Goal: Task Accomplishment & Management: Complete application form

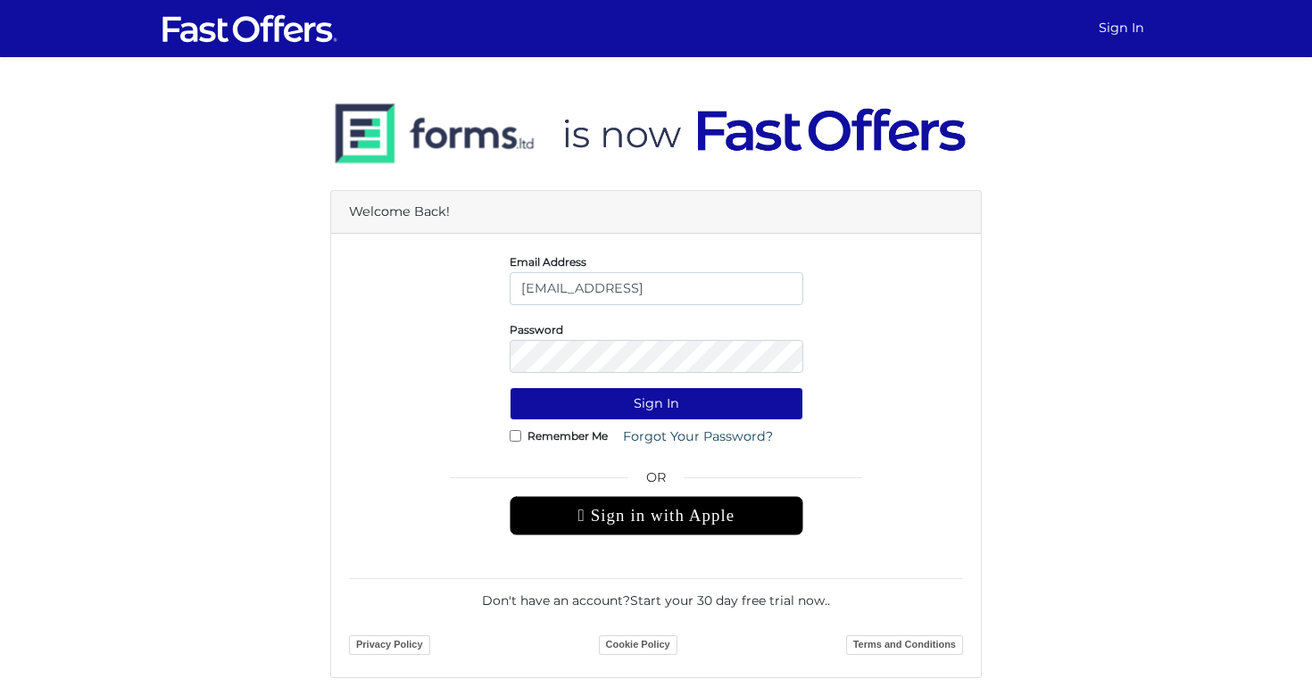
type input "sarahg@property.ca"
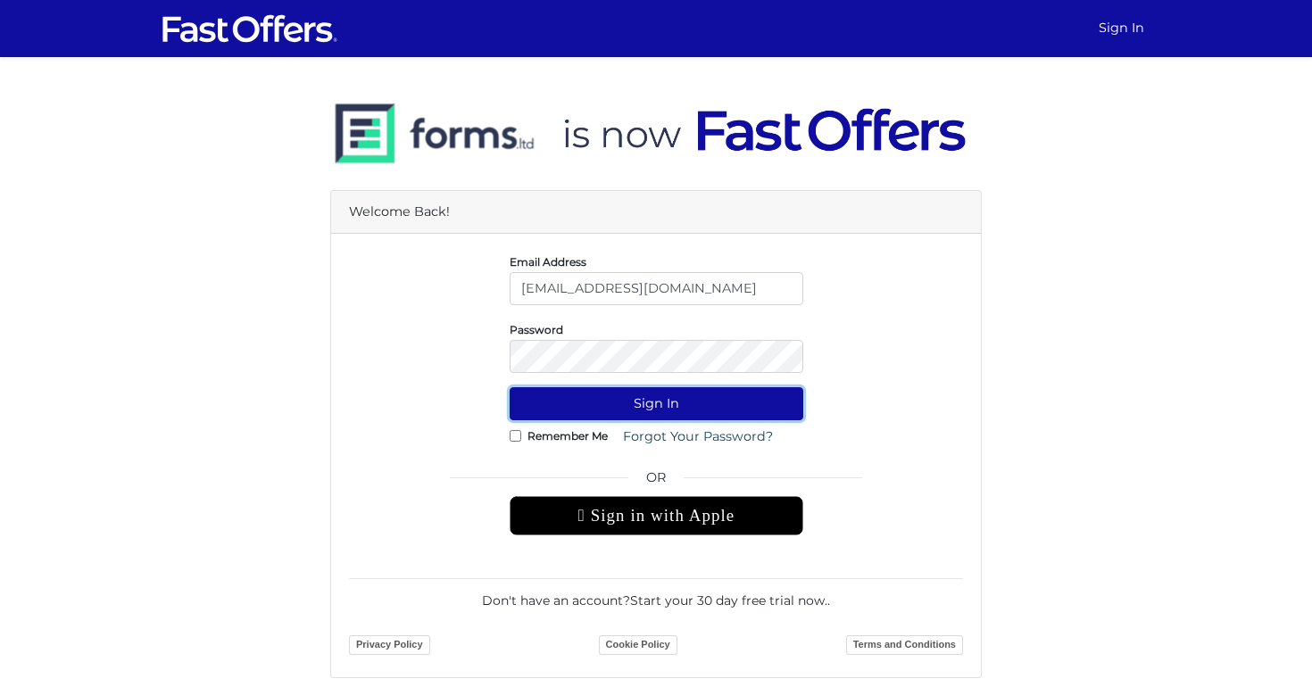
click at [539, 400] on button "Sign In" at bounding box center [657, 403] width 294 height 33
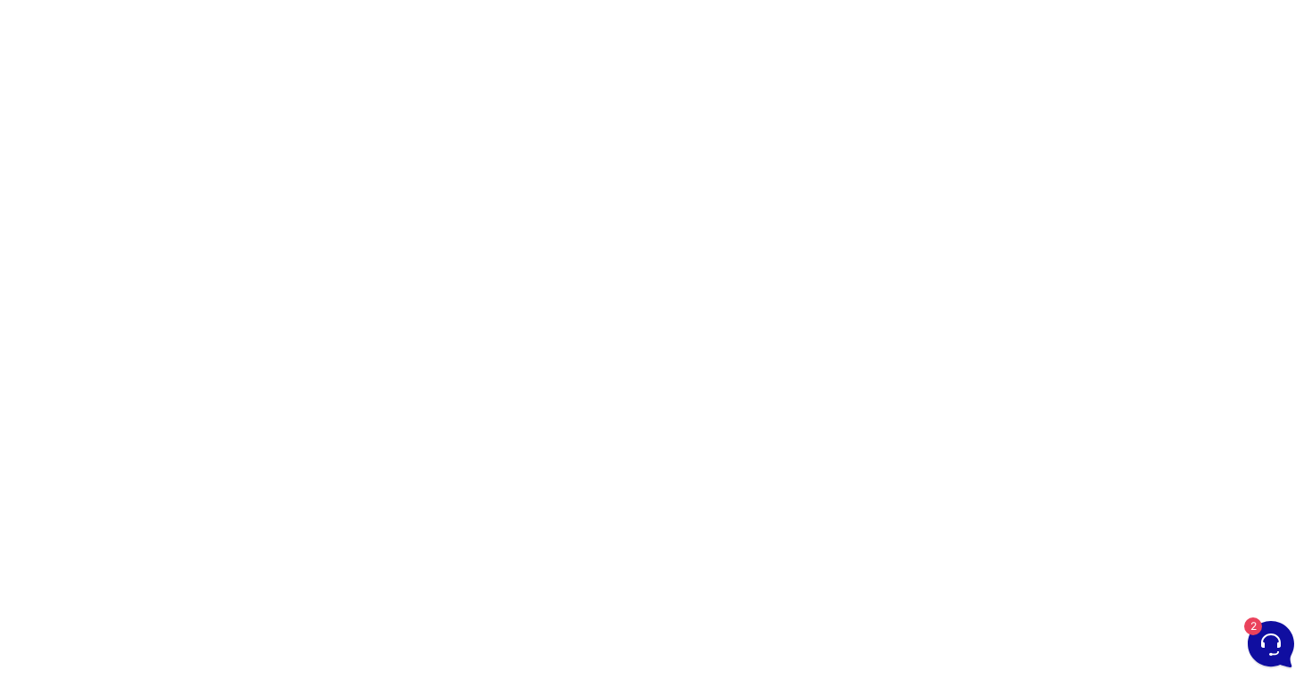
scroll to position [77, 0]
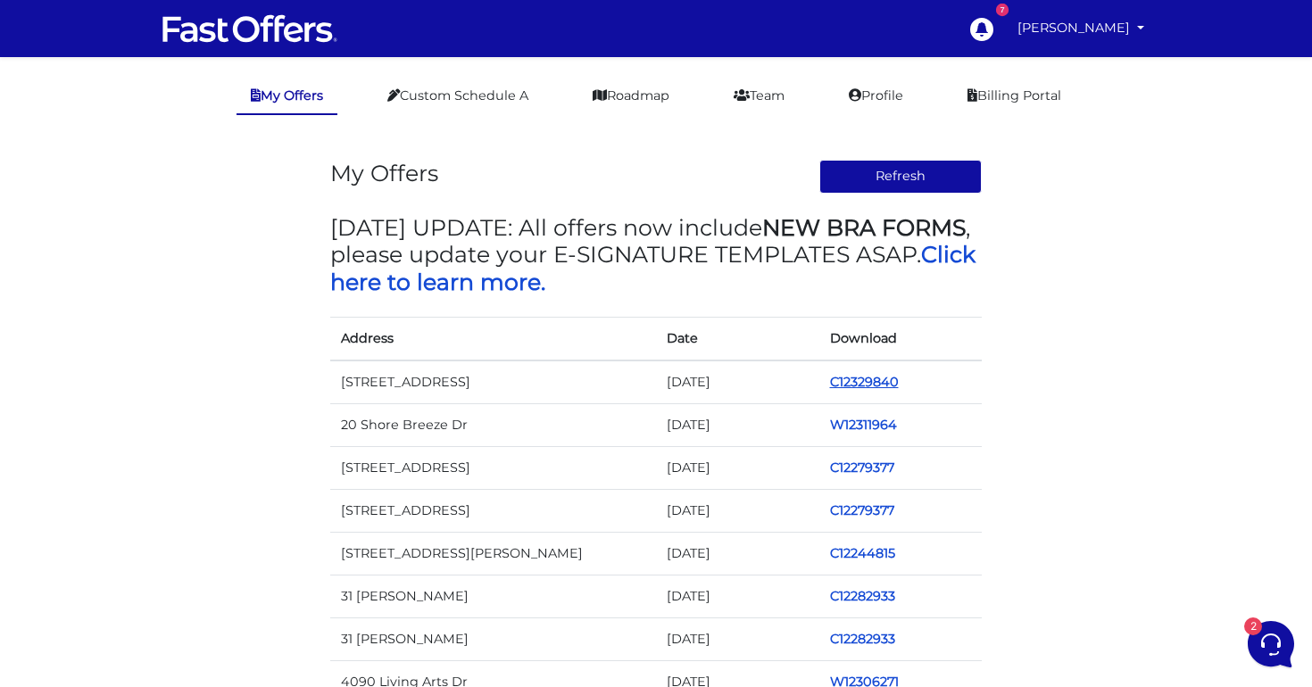
click at [863, 383] on link "C12329840" at bounding box center [864, 382] width 69 height 16
